Goal: Book appointment/travel/reservation

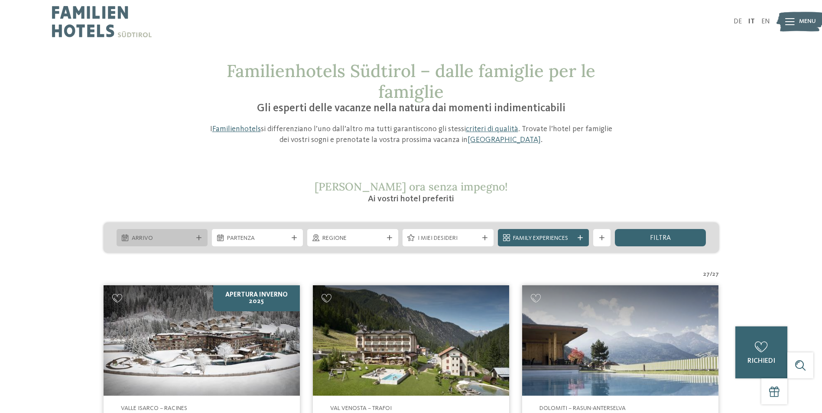
click at [172, 234] on div "Arrivo" at bounding box center [162, 239] width 65 height 10
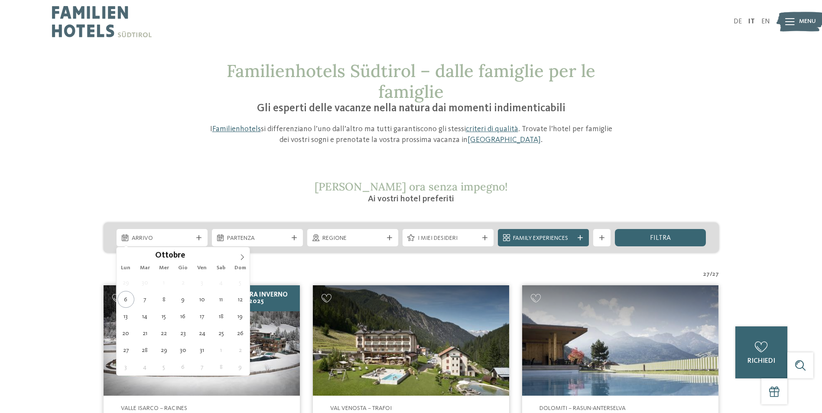
type div "27.10.2025"
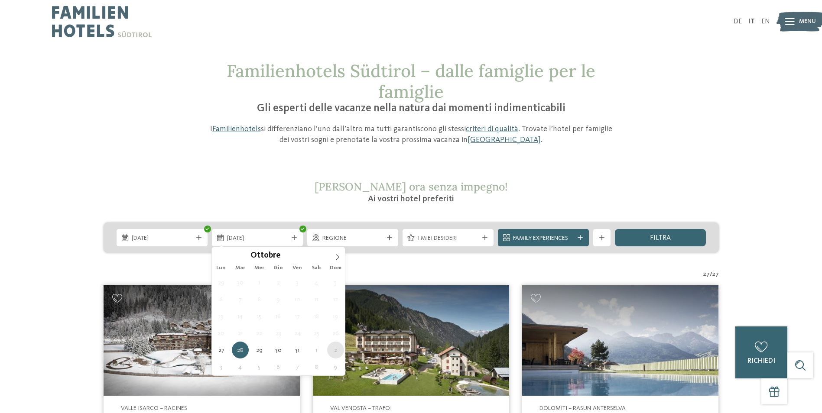
type div "02.11.2025"
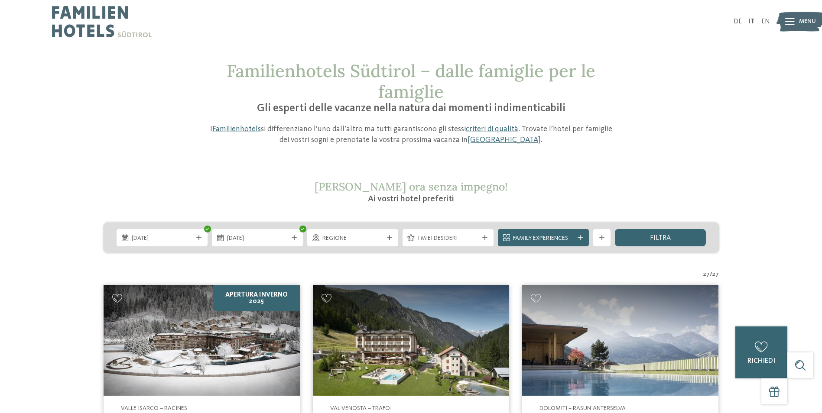
drag, startPoint x: 329, startPoint y: 352, endPoint x: 333, endPoint y: 332, distance: 19.9
click at [668, 241] on span "filtra" at bounding box center [660, 238] width 21 height 7
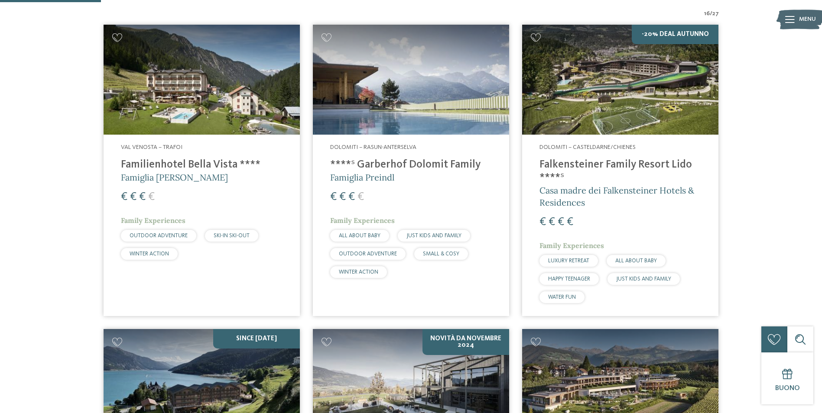
scroll to position [241, 0]
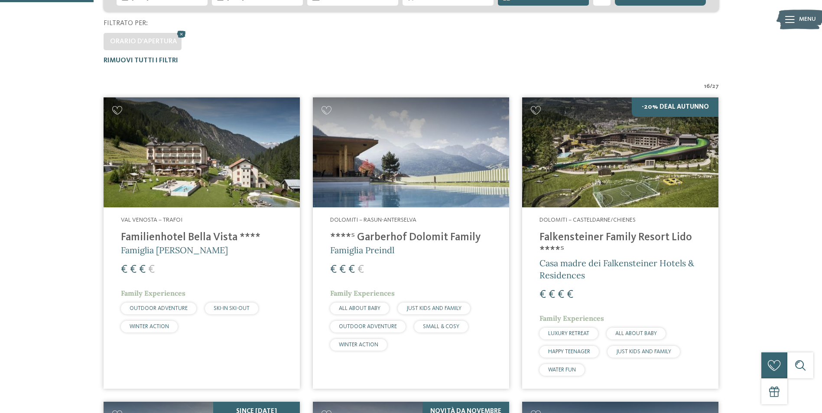
click at [658, 161] on img at bounding box center [620, 153] width 196 height 111
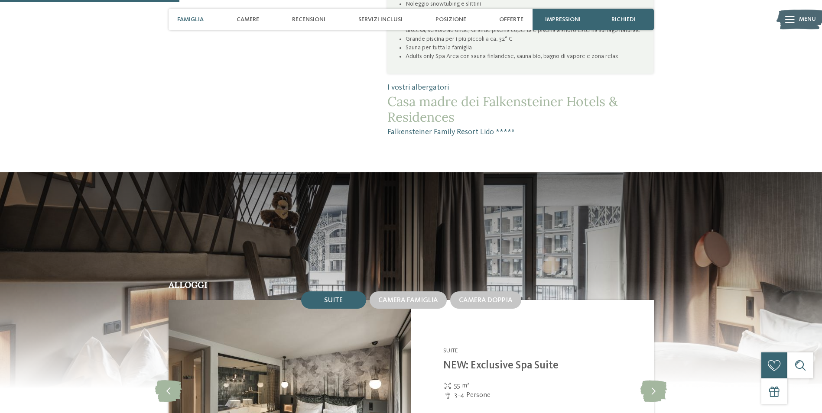
scroll to position [737, 0]
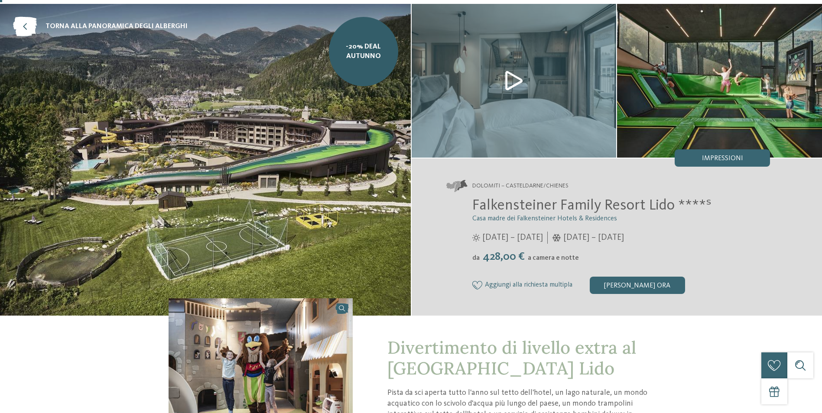
scroll to position [0, 0]
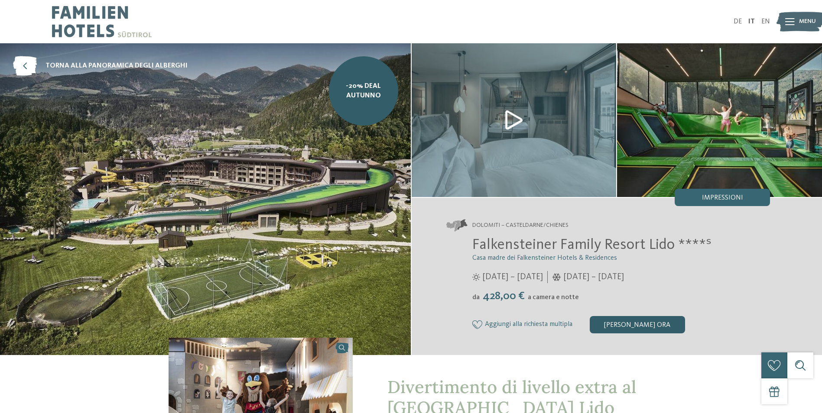
click at [633, 320] on div "[PERSON_NAME] ora" at bounding box center [637, 324] width 95 height 17
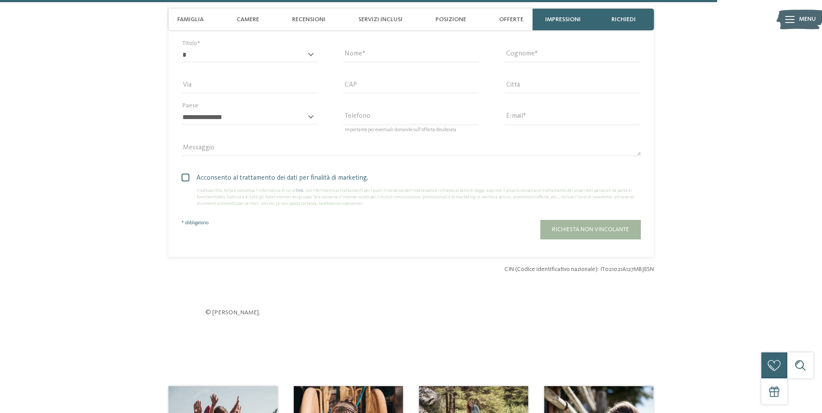
scroll to position [2722, 0]
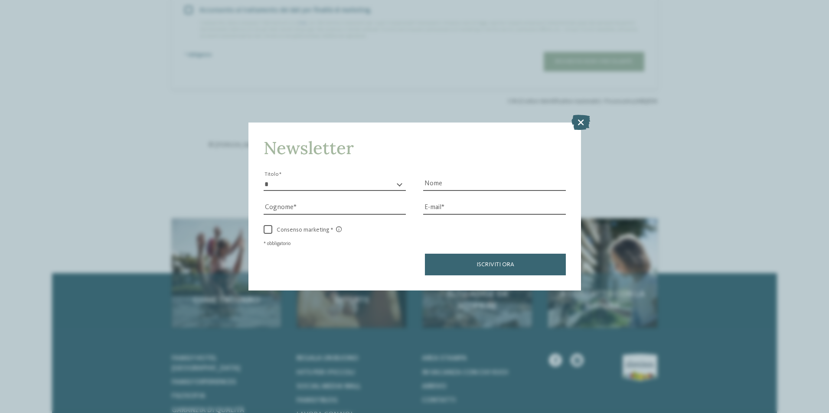
drag, startPoint x: 581, startPoint y: 120, endPoint x: 336, endPoint y: 13, distance: 267.3
click at [574, 117] on icon at bounding box center [580, 121] width 19 height 15
